Goal: Check status: Check status

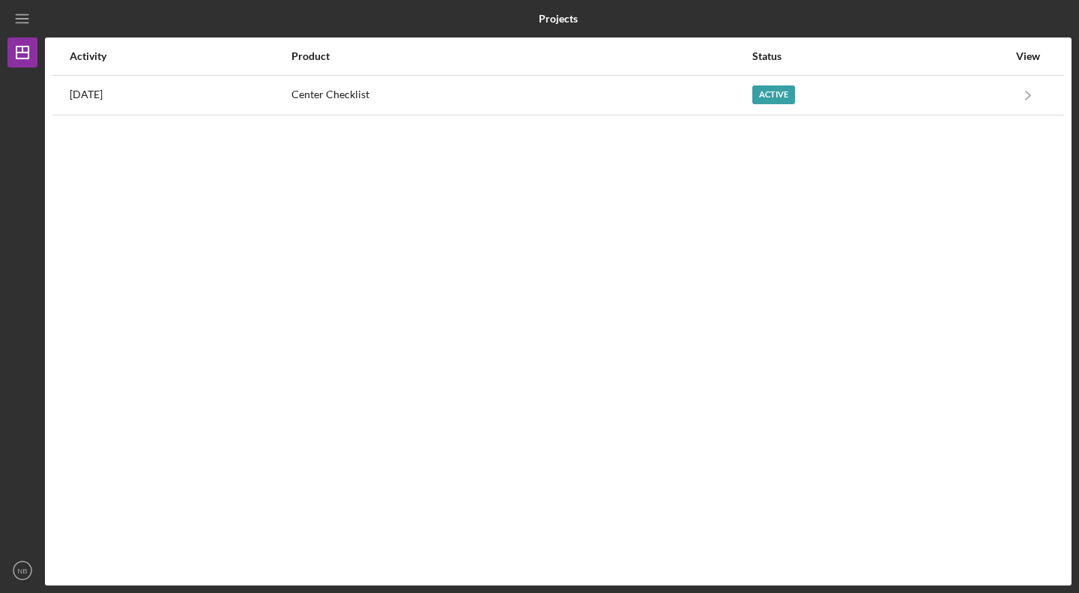
click at [725, 91] on div "Center Checklist" at bounding box center [521, 94] width 459 height 37
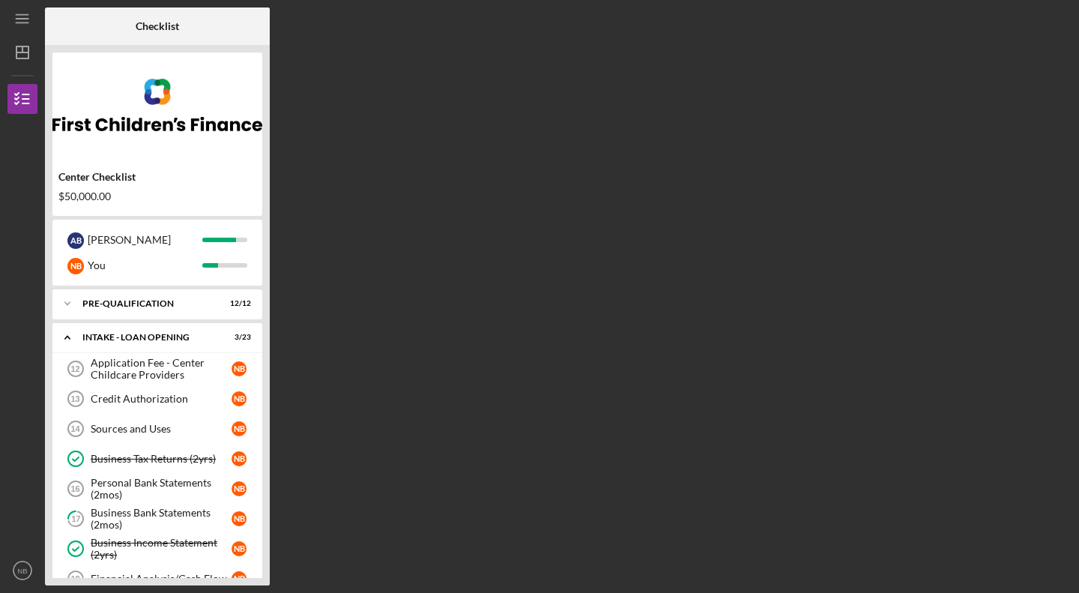
click at [174, 389] on link "Credit Authorization 13 Credit Authorization N B" at bounding box center [157, 399] width 195 height 30
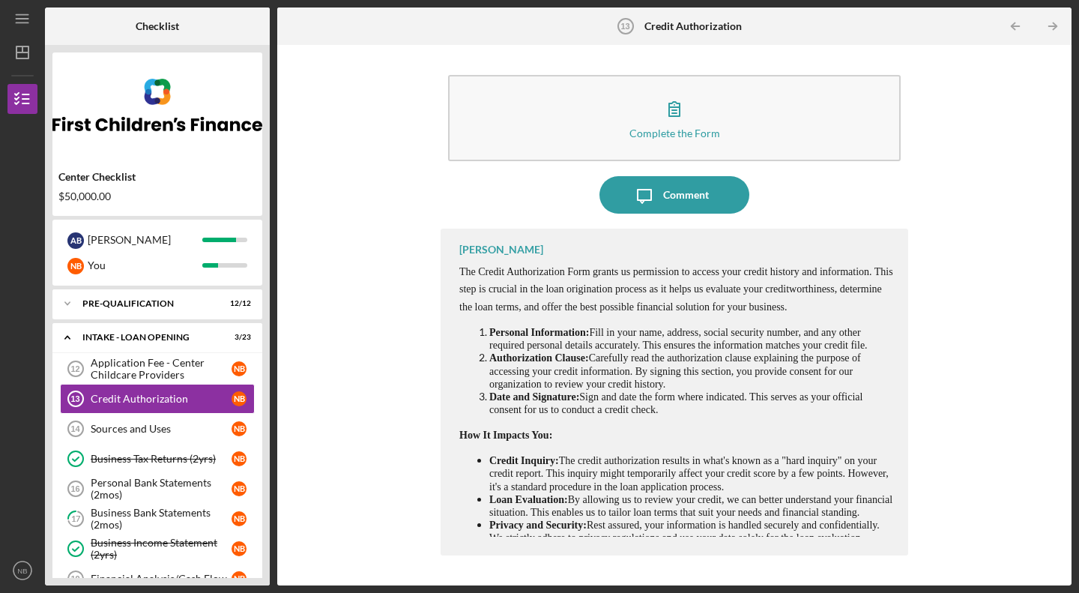
click at [678, 111] on icon "button" at bounding box center [674, 108] width 37 height 37
